Goal: Information Seeking & Learning: Learn about a topic

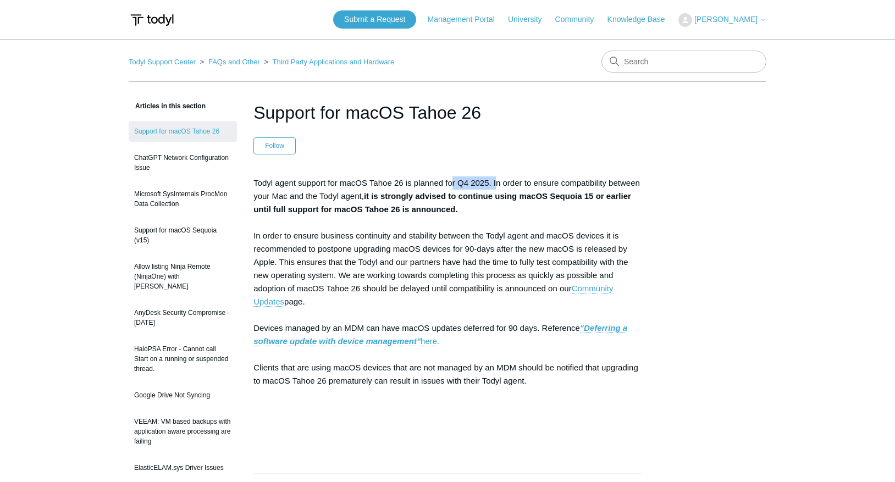
drag, startPoint x: 455, startPoint y: 182, endPoint x: 498, endPoint y: 180, distance: 43.5
click at [498, 180] on p "Todyl agent support for macOS Tahoe 26 is planned for Q4 2025. In order to ensu…" at bounding box center [447, 308] width 388 height 264
drag, startPoint x: 496, startPoint y: 181, endPoint x: 540, endPoint y: 211, distance: 53.8
click at [540, 211] on p "Todyl agent support for macOS Tahoe 26 is planned for Q4 2025. In order to ensu…" at bounding box center [447, 308] width 388 height 264
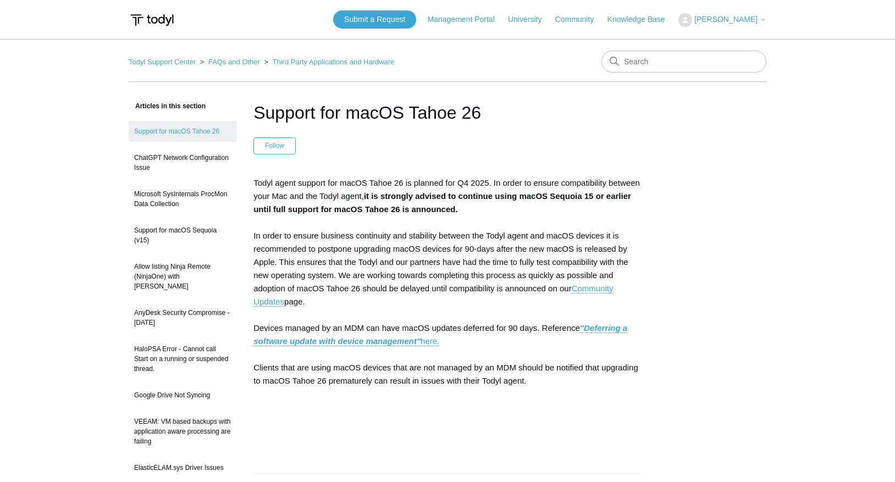
click at [540, 211] on p "Todyl agent support for macOS Tahoe 26 is planned for Q4 2025. In order to ensu…" at bounding box center [447, 308] width 388 height 264
drag, startPoint x: 539, startPoint y: 210, endPoint x: 288, endPoint y: 204, distance: 250.8
click at [288, 204] on p "Todyl agent support for macOS Tahoe 26 is planned for Q4 2025. In order to ensu…" at bounding box center [447, 308] width 388 height 264
click at [288, 204] on strong "it is strongly advised to continue using macOS Sequoia 15 or earlier until full…" at bounding box center [442, 202] width 378 height 23
drag, startPoint x: 284, startPoint y: 207, endPoint x: 495, endPoint y: 207, distance: 211.6
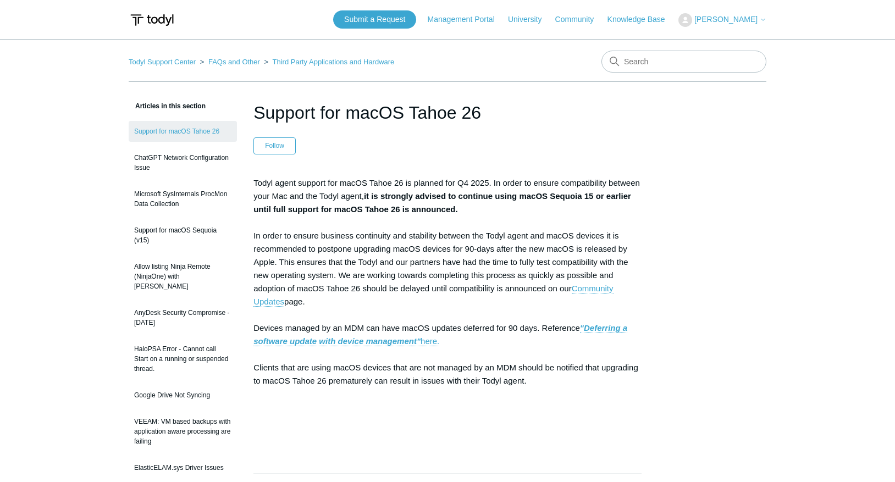
click at [495, 207] on p "Todyl agent support for macOS Tahoe 26 is planned for Q4 2025. In order to ensu…" at bounding box center [447, 308] width 388 height 264
drag, startPoint x: 495, startPoint y: 208, endPoint x: 328, endPoint y: 201, distance: 167.8
click at [328, 201] on p "Todyl agent support for macOS Tahoe 26 is planned for Q4 2025. In order to ensu…" at bounding box center [447, 308] width 388 height 264
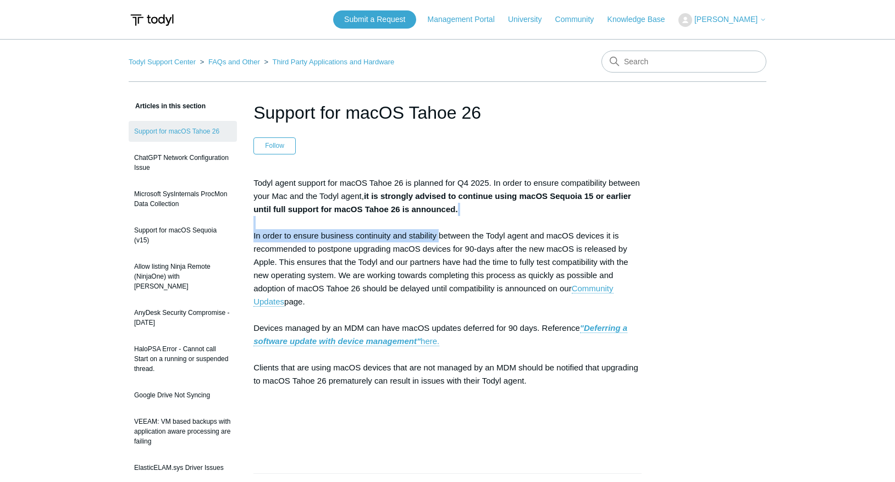
drag, startPoint x: 308, startPoint y: 229, endPoint x: 440, endPoint y: 233, distance: 131.4
click at [440, 233] on p "Todyl agent support for macOS Tahoe 26 is planned for Q4 2025. In order to ensu…" at bounding box center [447, 308] width 388 height 264
